Goal: Transaction & Acquisition: Purchase product/service

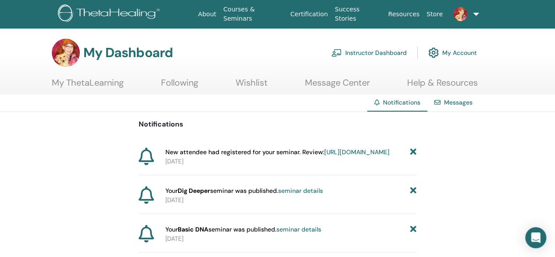
click at [324, 156] on link "https://member.thetahealing.com/instructor/seminar/374245/attendees" at bounding box center [356, 152] width 65 height 8
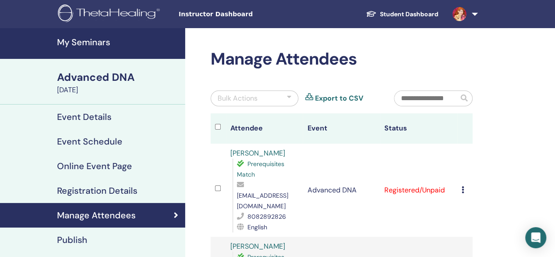
click at [232, 10] on span "Instructor Dashboard" at bounding box center [245, 14] width 132 height 9
click at [226, 15] on span "Instructor Dashboard" at bounding box center [245, 14] width 132 height 9
click at [189, 14] on span "Instructor Dashboard" at bounding box center [245, 14] width 132 height 9
click at [88, 43] on h4 "My Seminars" at bounding box center [118, 42] width 123 height 11
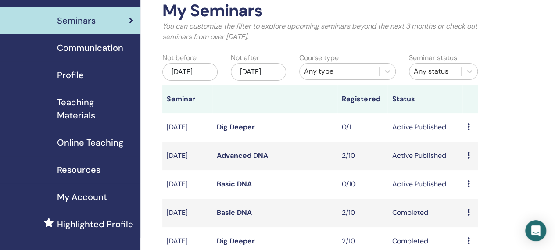
scroll to position [51, 0]
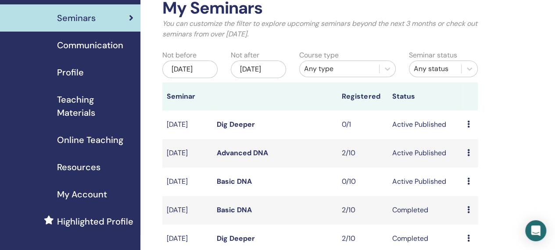
click at [468, 185] on icon at bounding box center [468, 181] width 3 height 7
click at [478, 196] on link "Preview" at bounding box center [469, 196] width 25 height 9
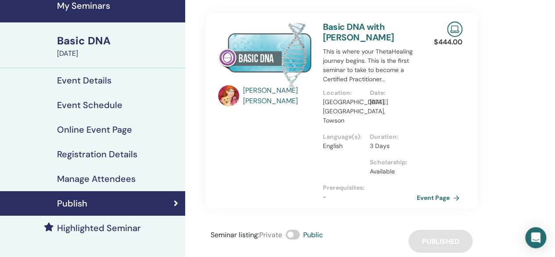
scroll to position [38, 0]
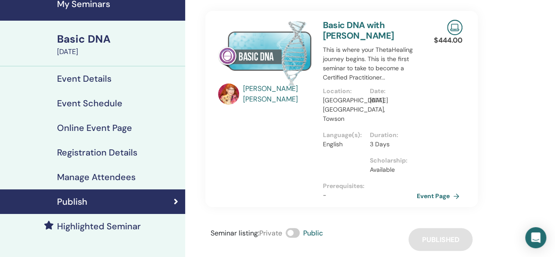
click at [444, 189] on link "Event Page" at bounding box center [440, 195] width 46 height 13
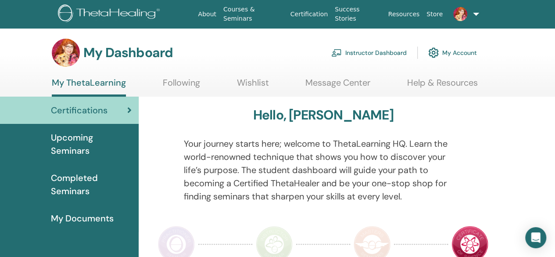
click at [370, 50] on link "Instructor Dashboard" at bounding box center [368, 52] width 75 height 19
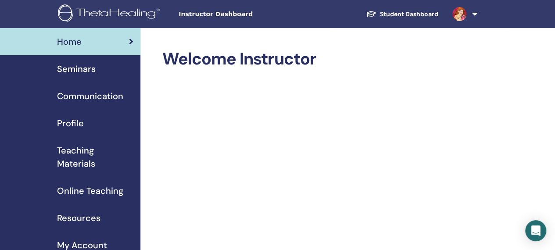
click at [78, 68] on span "Seminars" at bounding box center [76, 68] width 39 height 13
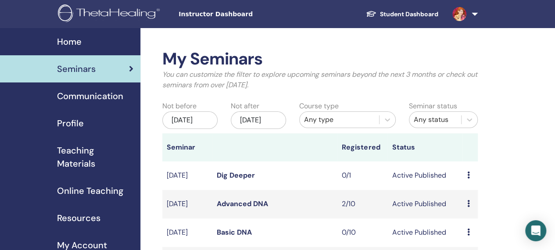
click at [233, 237] on link "Basic DNA" at bounding box center [234, 232] width 35 height 9
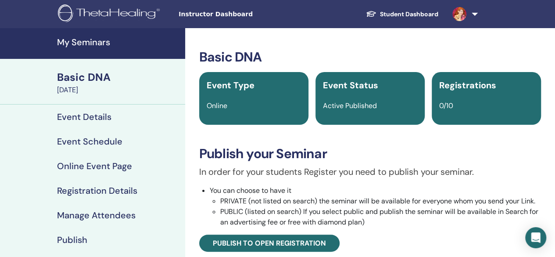
click at [107, 115] on h4 "Event Details" at bounding box center [84, 116] width 54 height 11
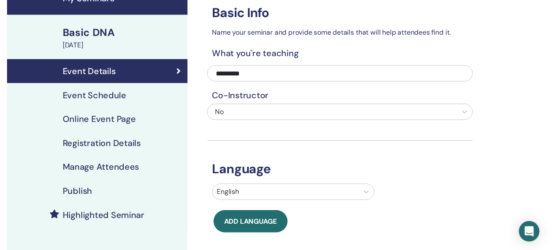
scroll to position [44, 0]
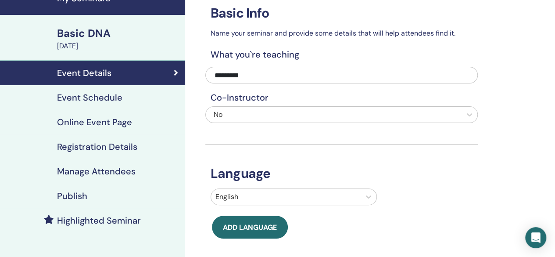
click at [133, 100] on div "Event Schedule" at bounding box center [92, 97] width 171 height 11
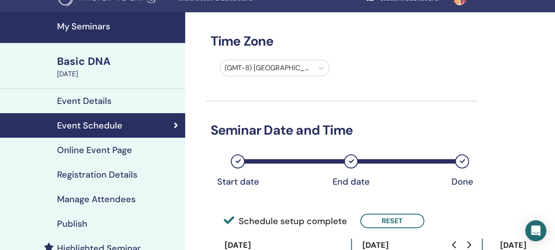
scroll to position [14, 0]
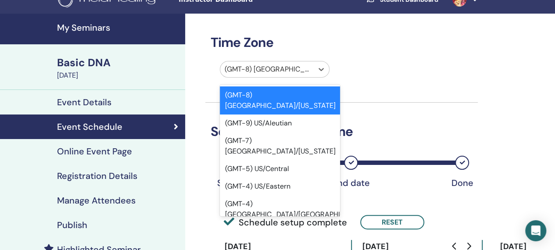
click at [301, 178] on div "(GMT-4) US/Eastern" at bounding box center [280, 187] width 121 height 18
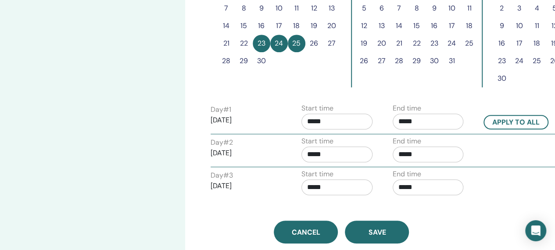
scroll to position [305, 0]
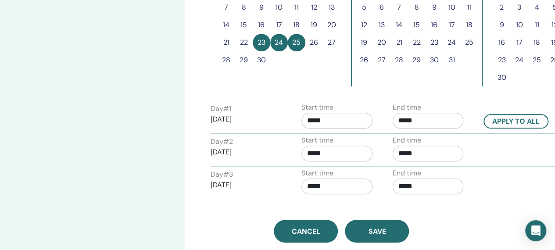
click at [331, 121] on input "*****" at bounding box center [336, 121] width 71 height 16
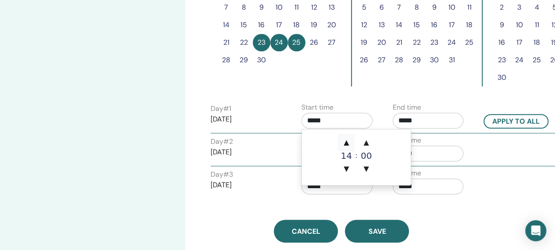
click at [351, 141] on span "▲" at bounding box center [346, 143] width 18 height 18
click at [351, 142] on span "▲" at bounding box center [346, 143] width 18 height 18
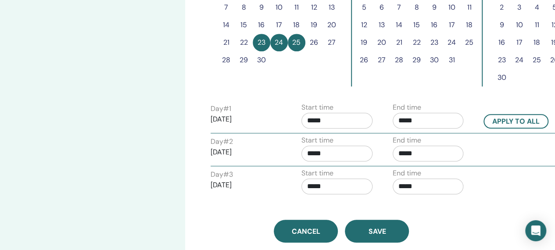
click at [485, 149] on div "Day # 2 2025/09/24 Start time ***** End time *****" at bounding box center [386, 150] width 364 height 31
click at [336, 118] on input "*****" at bounding box center [336, 121] width 71 height 16
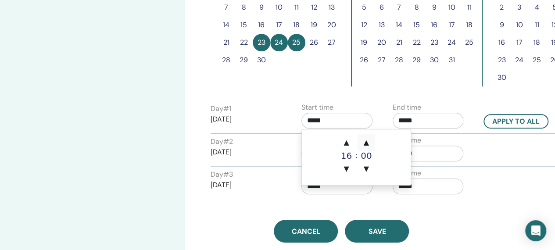
click at [366, 142] on span "▲" at bounding box center [367, 143] width 18 height 18
click at [367, 143] on span "▲" at bounding box center [367, 143] width 18 height 18
click at [369, 143] on span "▲" at bounding box center [367, 143] width 18 height 18
click at [371, 142] on span "▲" at bounding box center [367, 143] width 18 height 18
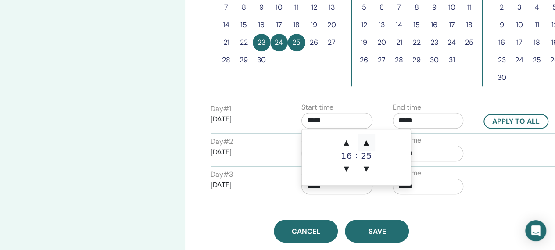
click at [367, 141] on span "▲" at bounding box center [367, 143] width 18 height 18
click at [369, 142] on span "▲" at bounding box center [367, 143] width 18 height 18
click at [368, 166] on span "▼" at bounding box center [367, 169] width 18 height 18
type input "*****"
click at [506, 176] on div "Day # 3 2025/09/25 Start time ***** End time *****" at bounding box center [386, 183] width 364 height 31
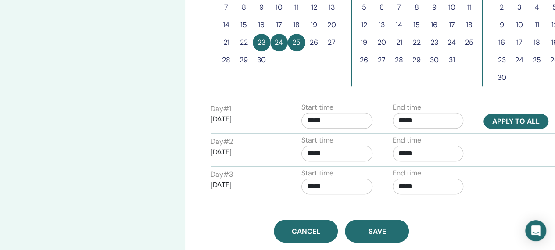
click at [527, 119] on button "Apply to all" at bounding box center [516, 121] width 65 height 14
type input "*****"
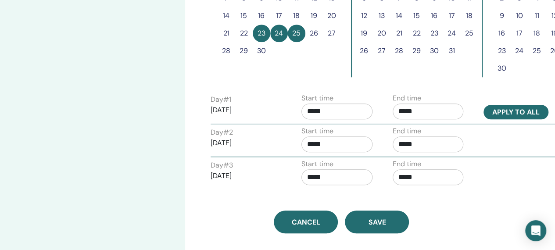
scroll to position [314, 0]
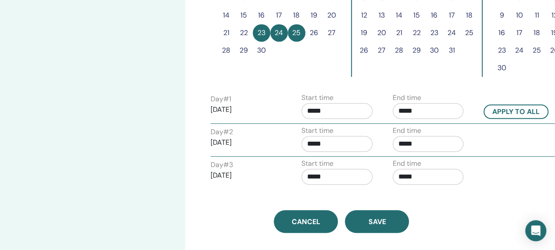
click at [422, 108] on input "*****" at bounding box center [428, 111] width 71 height 16
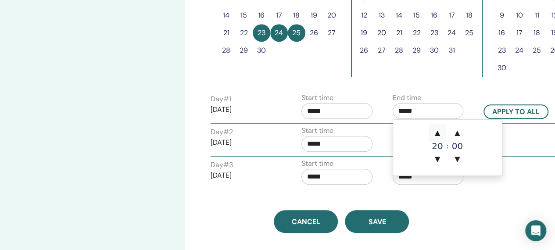
click at [436, 133] on span "▲" at bounding box center [438, 133] width 18 height 18
type input "*****"
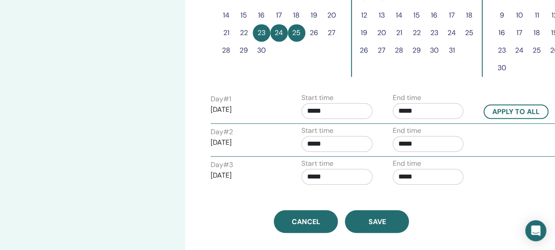
click at [499, 195] on div "Time Zone (GMT-4) US/Eastern Seminar Date and Time Start date End date Done Sch…" at bounding box center [370, 35] width 370 height 642
click at [520, 113] on button "Apply to all" at bounding box center [516, 111] width 65 height 14
type input "*****"
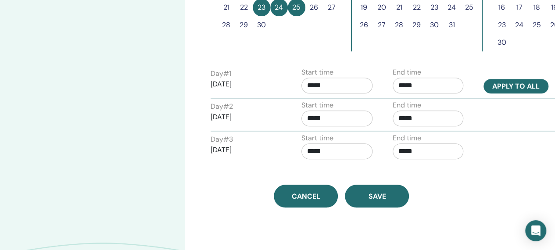
scroll to position [357, 0]
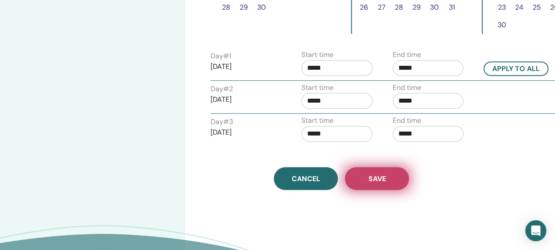
click at [396, 179] on button "Save" at bounding box center [377, 178] width 64 height 23
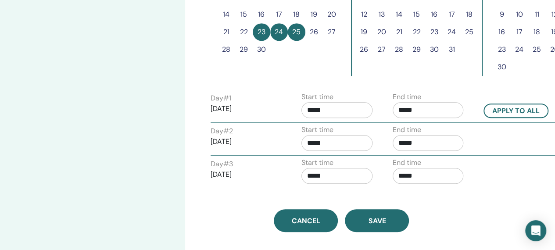
scroll to position [309, 0]
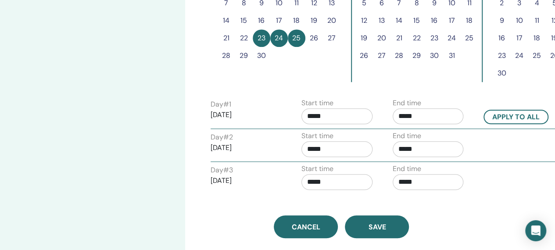
click at [334, 115] on input "*****" at bounding box center [336, 116] width 71 height 16
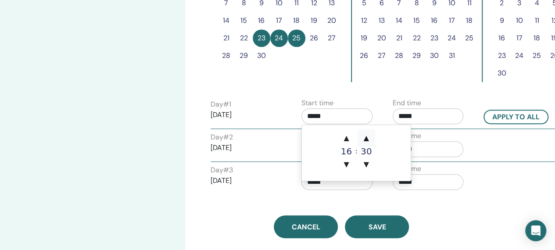
click at [366, 138] on span "▲" at bounding box center [367, 138] width 18 height 18
click at [367, 139] on span "▲" at bounding box center [367, 138] width 18 height 18
click at [367, 137] on span "▲" at bounding box center [367, 138] width 18 height 18
click at [367, 136] on span "▲" at bounding box center [367, 138] width 18 height 18
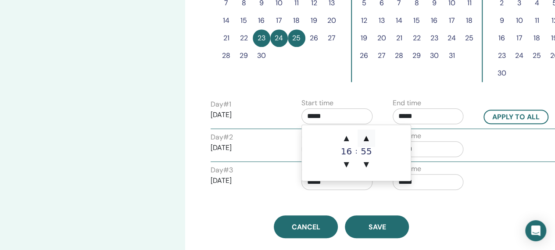
click at [367, 138] on span "▲" at bounding box center [367, 138] width 18 height 18
click at [368, 165] on span "▼" at bounding box center [367, 165] width 18 height 18
click at [367, 166] on span "▼" at bounding box center [367, 165] width 18 height 18
click at [369, 164] on span "▼" at bounding box center [367, 165] width 18 height 18
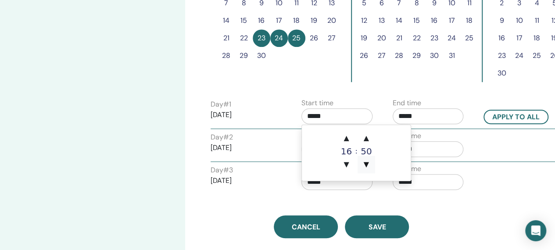
click at [369, 165] on span "▼" at bounding box center [367, 165] width 18 height 18
click at [368, 164] on span "▼" at bounding box center [367, 165] width 18 height 18
click at [369, 165] on span "▼" at bounding box center [367, 165] width 18 height 18
click at [366, 166] on span "▼" at bounding box center [367, 165] width 18 height 18
click at [367, 164] on span "▼" at bounding box center [367, 165] width 18 height 18
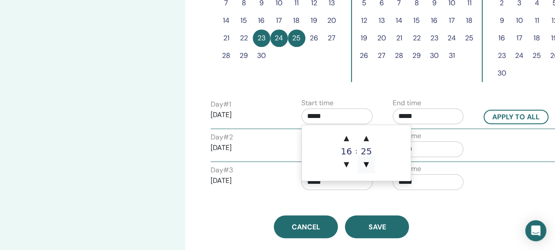
click at [367, 167] on span "▼" at bounding box center [367, 165] width 18 height 18
click at [368, 166] on span "▼" at bounding box center [367, 165] width 18 height 18
click at [369, 165] on span "▼" at bounding box center [367, 165] width 18 height 18
click at [368, 164] on span "▼" at bounding box center [367, 165] width 18 height 18
click at [369, 165] on span "▼" at bounding box center [367, 165] width 18 height 18
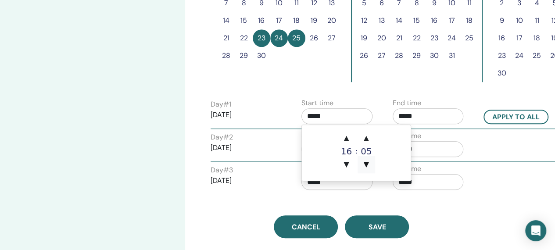
type input "*****"
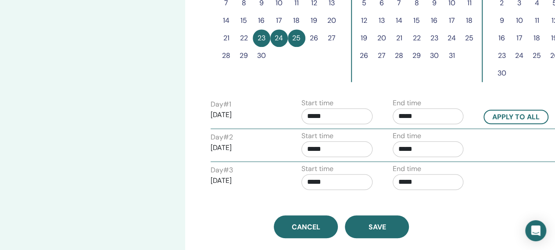
click at [484, 159] on div "Day # 2 2025/09/24 Start time ***** End time *****" at bounding box center [386, 146] width 364 height 31
click at [336, 147] on input "*****" at bounding box center [336, 149] width 71 height 16
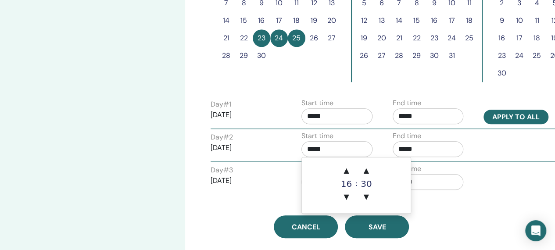
click at [511, 113] on button "Apply to all" at bounding box center [516, 117] width 65 height 14
type input "*****"
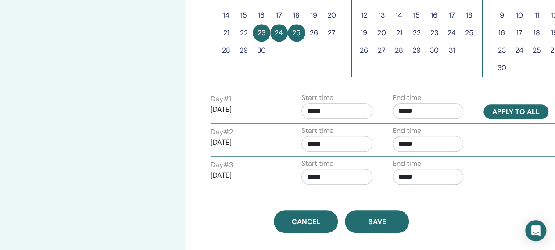
scroll to position [313, 0]
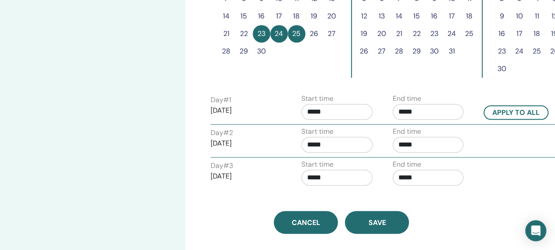
click at [428, 112] on input "*****" at bounding box center [428, 112] width 71 height 16
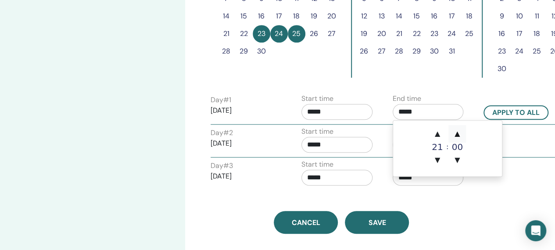
click at [455, 136] on span "▲" at bounding box center [457, 134] width 18 height 18
click at [461, 137] on span "▲" at bounding box center [457, 134] width 18 height 18
click at [462, 136] on span "▲" at bounding box center [457, 134] width 18 height 18
type input "*****"
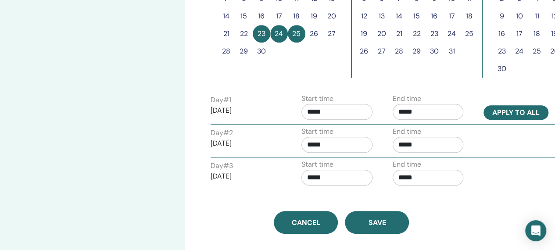
click at [513, 112] on button "Apply to all" at bounding box center [516, 112] width 65 height 14
type input "*****"
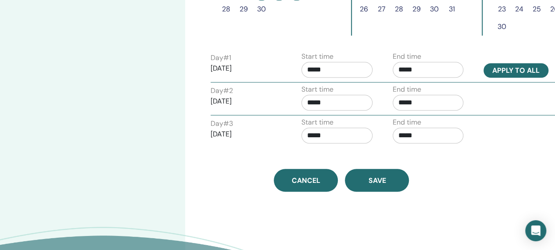
scroll to position [357, 0]
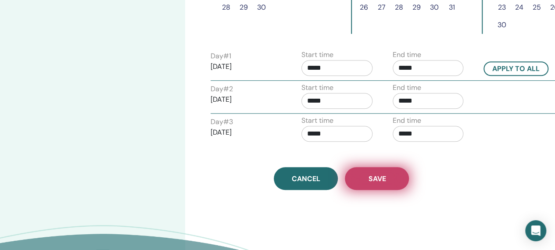
click at [390, 176] on button "Save" at bounding box center [377, 178] width 64 height 23
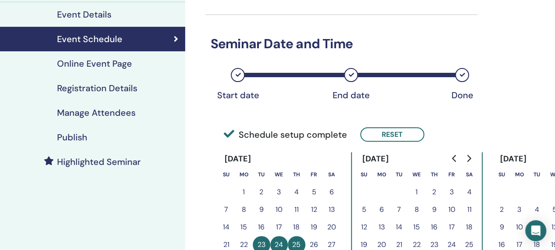
scroll to position [101, 0]
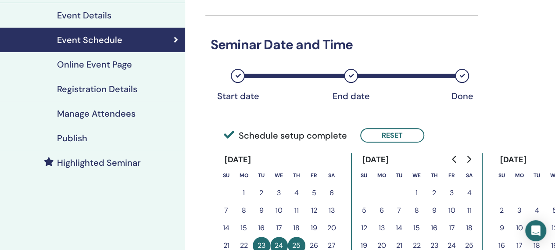
click at [119, 158] on h4 "Highlighted Seminar" at bounding box center [99, 163] width 84 height 11
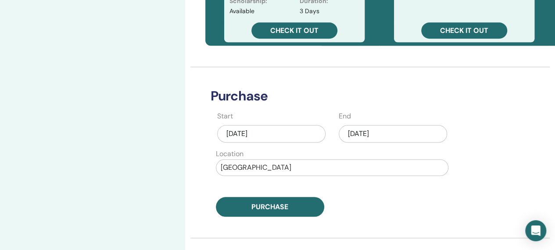
scroll to position [371, 0]
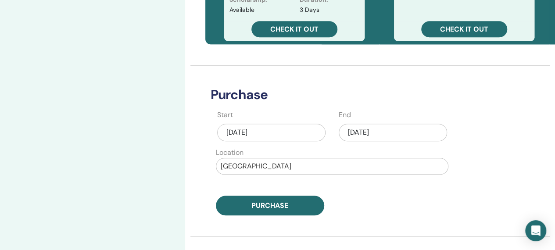
click at [414, 132] on div "Aug/30, 2025" at bounding box center [393, 133] width 108 height 18
click at [267, 133] on div "Aug/30, 2025" at bounding box center [271, 133] width 108 height 18
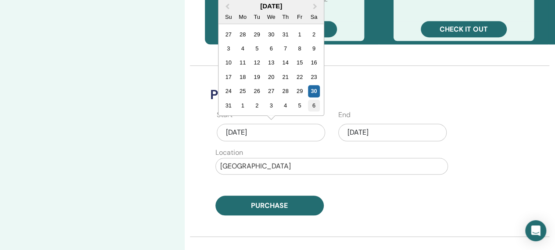
click at [315, 106] on div "6" at bounding box center [314, 106] width 12 height 12
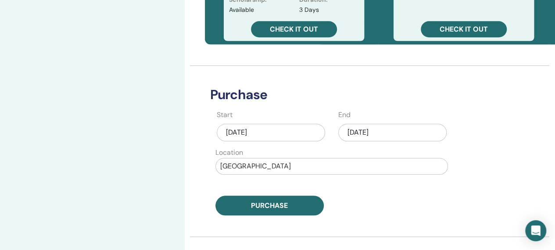
click at [405, 131] on div "Aug/30, 2025" at bounding box center [392, 133] width 108 height 18
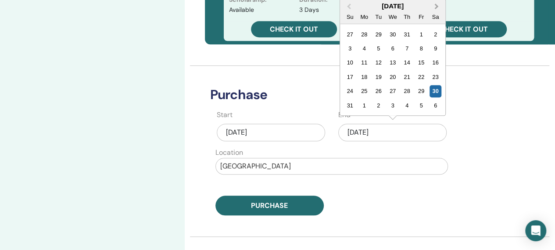
click at [436, 3] on button "Next Month" at bounding box center [437, 7] width 14 height 14
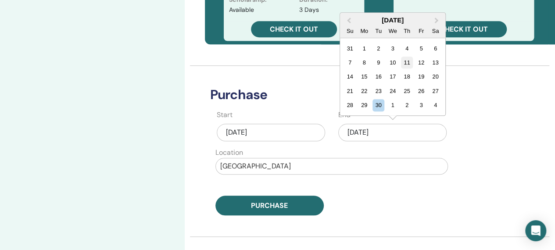
click at [411, 63] on div "11" at bounding box center [407, 63] width 12 height 12
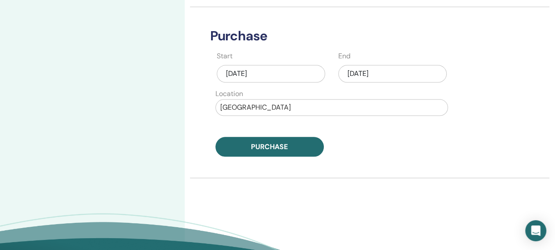
scroll to position [431, 0]
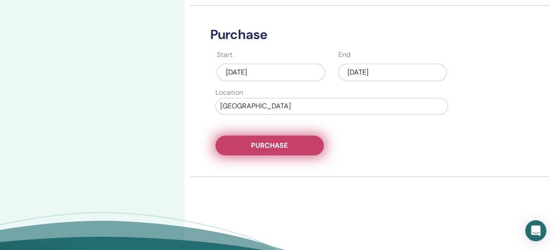
click at [305, 150] on button "Purchase" at bounding box center [269, 146] width 108 height 20
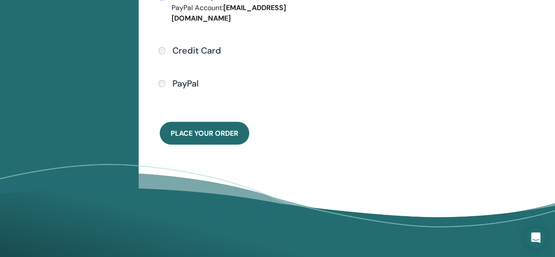
scroll to position [324, 0]
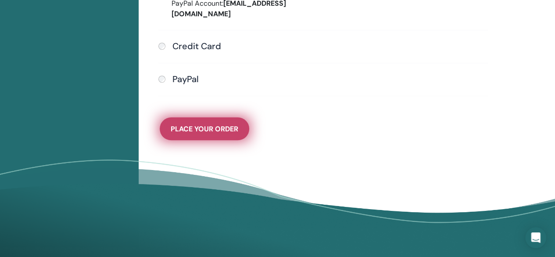
click at [229, 124] on span "Place Your Order" at bounding box center [205, 128] width 68 height 9
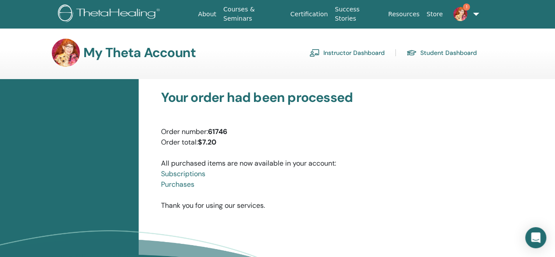
click at [456, 10] on img at bounding box center [460, 14] width 14 height 14
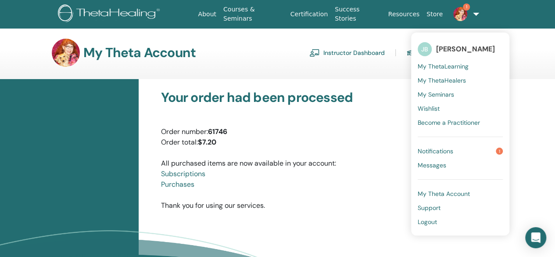
click at [478, 153] on link "Notifications 1" at bounding box center [460, 151] width 85 height 14
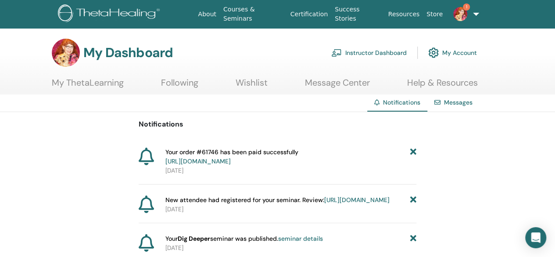
click at [390, 54] on link "Instructor Dashboard" at bounding box center [368, 52] width 75 height 19
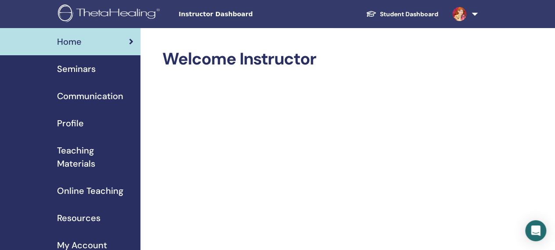
click at [83, 73] on span "Seminars" at bounding box center [76, 68] width 39 height 13
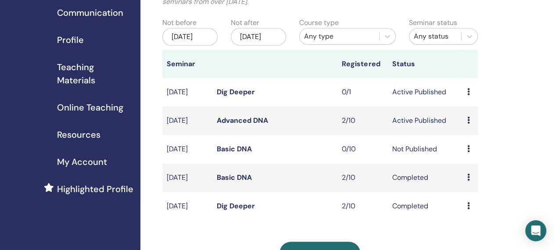
scroll to position [85, 0]
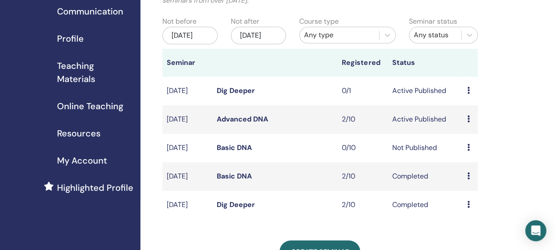
click at [470, 153] on div "Preview Edit Attendees Cancel" at bounding box center [470, 148] width 6 height 11
click at [481, 165] on link "Preview" at bounding box center [471, 165] width 25 height 9
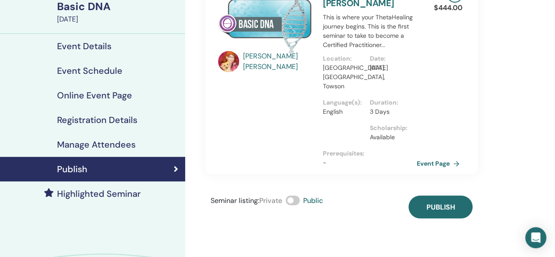
scroll to position [74, 0]
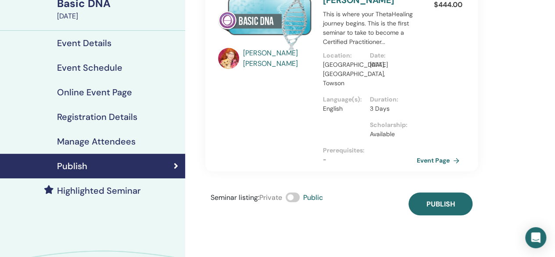
click at [455, 194] on button "Publish" at bounding box center [441, 203] width 64 height 23
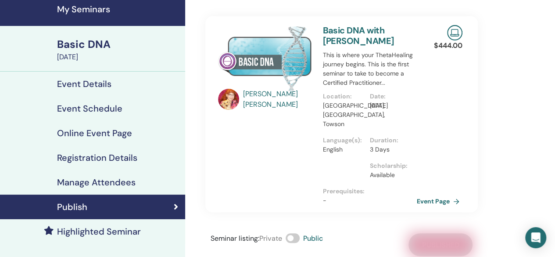
scroll to position [32, 0]
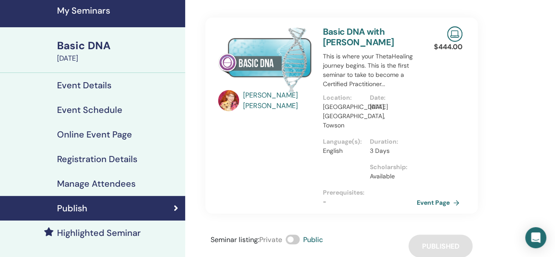
click at [112, 85] on div "Event Details" at bounding box center [92, 85] width 171 height 11
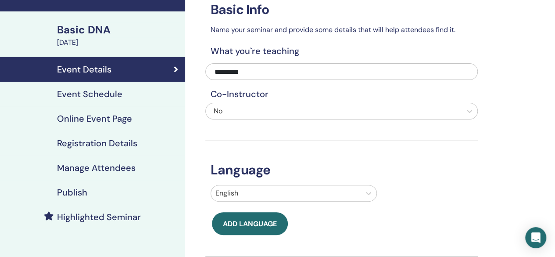
scroll to position [47, 0]
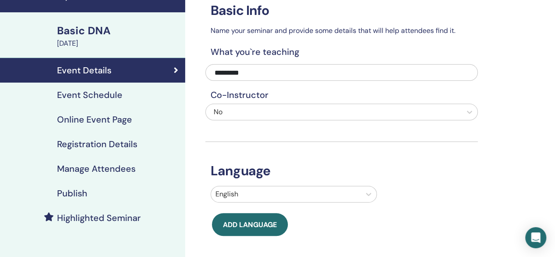
click at [156, 97] on div "Event Schedule" at bounding box center [92, 95] width 171 height 11
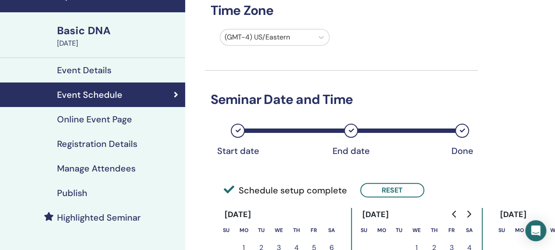
click at [151, 118] on div "Online Event Page" at bounding box center [92, 119] width 171 height 11
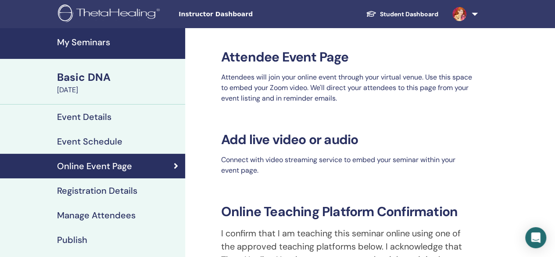
click at [130, 187] on h4 "Registration Details" at bounding box center [97, 190] width 80 height 11
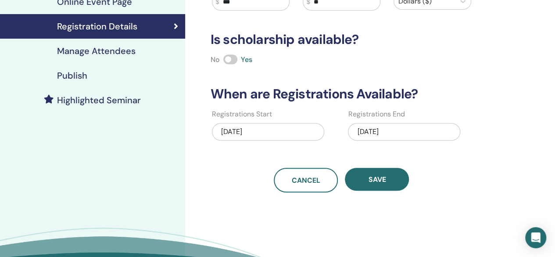
scroll to position [165, 0]
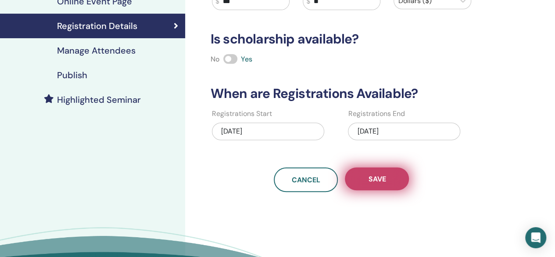
click at [400, 179] on button "Save" at bounding box center [377, 178] width 64 height 23
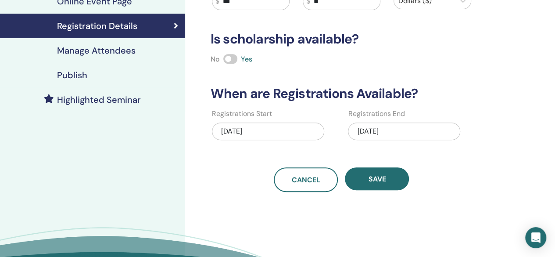
click at [132, 43] on link "Manage Attendees" at bounding box center [92, 50] width 185 height 25
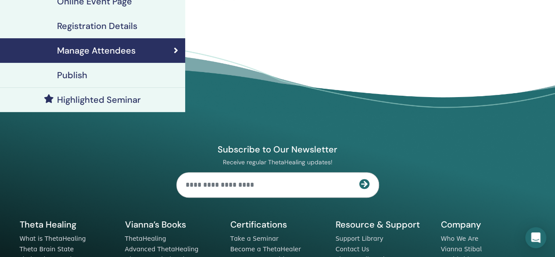
click at [121, 78] on div "Publish" at bounding box center [92, 75] width 171 height 11
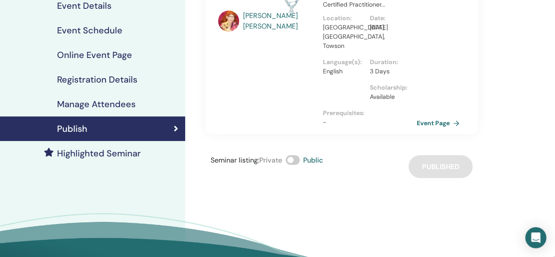
scroll to position [108, 0]
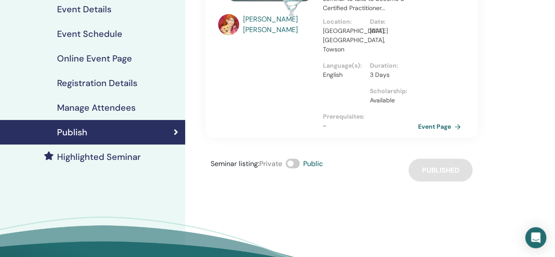
click at [434, 120] on link "Event Page" at bounding box center [441, 126] width 46 height 13
